Goal: Task Accomplishment & Management: Manage account settings

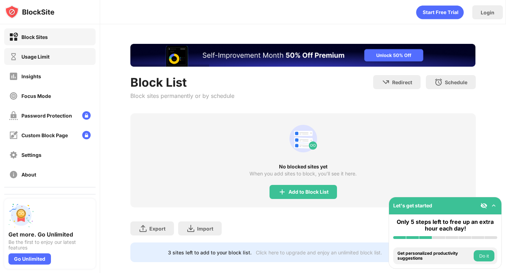
click at [51, 60] on div "Usage Limit" at bounding box center [49, 56] width 91 height 17
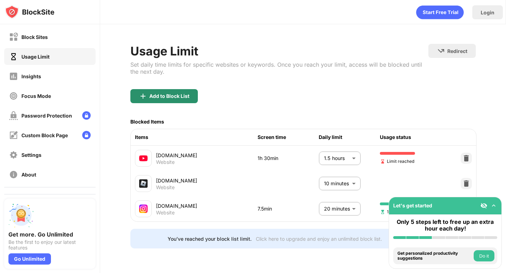
click at [165, 93] on div "Add to Block List" at bounding box center [169, 96] width 40 height 6
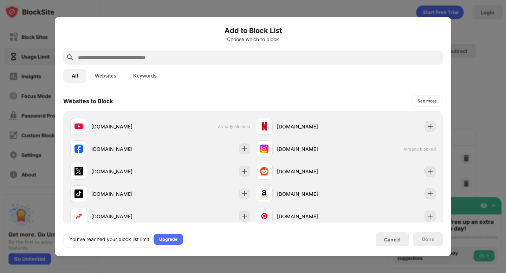
click at [473, 50] on div at bounding box center [253, 136] width 506 height 273
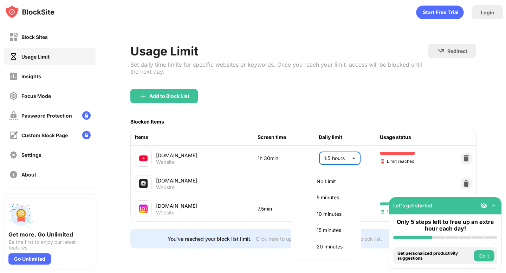
click at [347, 158] on body "Block Sites Usage Limit Insights Focus Mode Password Protection Custom Block Pa…" at bounding box center [253, 136] width 506 height 273
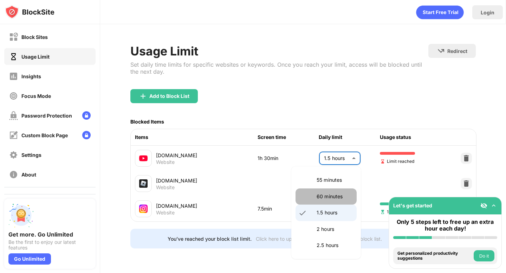
click at [315, 195] on li "60 minutes" at bounding box center [325, 197] width 61 height 16
type input "**"
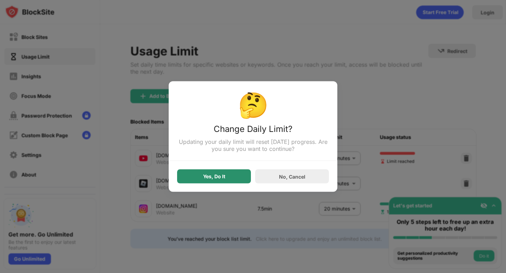
click at [233, 181] on div "Yes, Do It" at bounding box center [214, 177] width 74 height 14
